Goal: Task Accomplishment & Management: Use online tool/utility

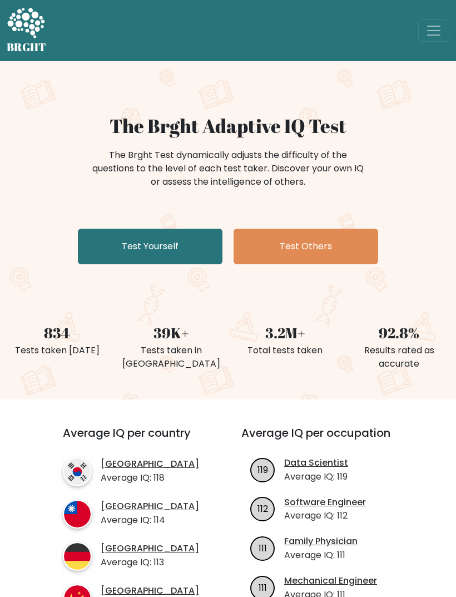
click at [212, 237] on link "Test Yourself" at bounding box center [150, 247] width 145 height 36
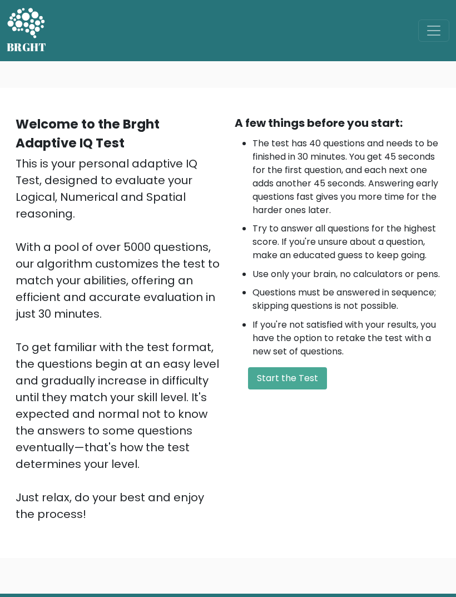
click at [289, 390] on button "Start the Test" at bounding box center [287, 378] width 79 height 22
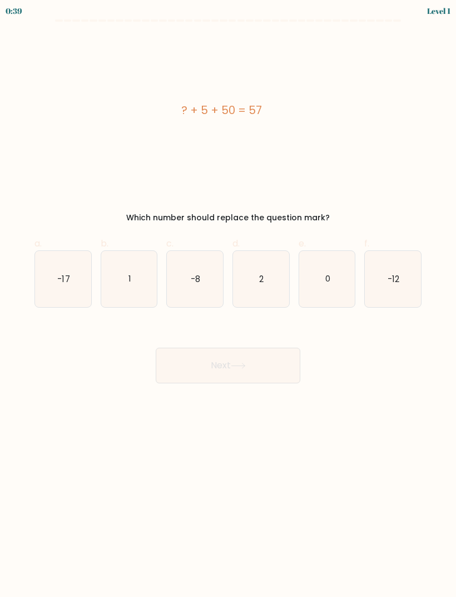
click at [260, 273] on text "2" at bounding box center [261, 279] width 4 height 12
click at [229, 299] on input "d. 2" at bounding box center [228, 302] width 1 height 7
radio input "true"
click at [261, 353] on button "Next" at bounding box center [228, 366] width 145 height 36
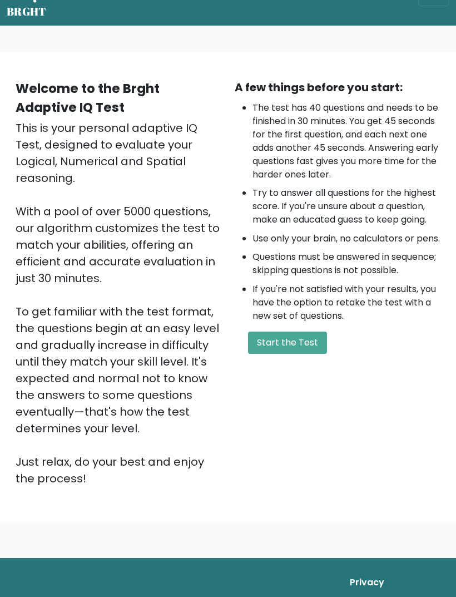
scroll to position [36, 0]
